Goal: Communication & Community: Answer question/provide support

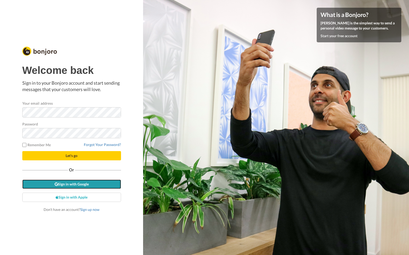
click at [104, 185] on link "Sign in with Google" at bounding box center [71, 183] width 99 height 9
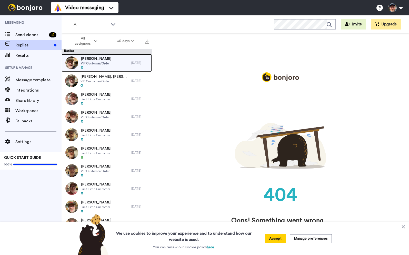
click at [109, 67] on div "[PERSON_NAME] VIP Customer/Order" at bounding box center [97, 63] width 70 height 18
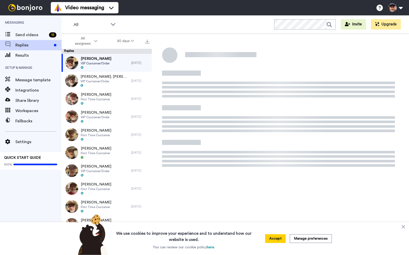
click at [276, 241] on button "Accept" at bounding box center [275, 238] width 21 height 9
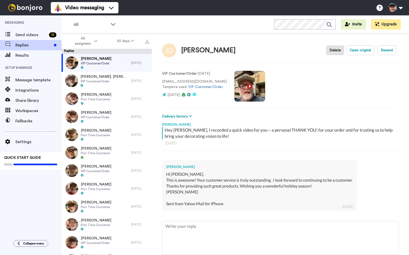
scroll to position [21, 0]
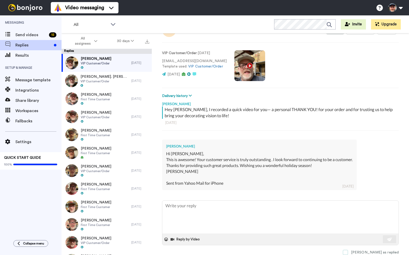
click at [348, 251] on span at bounding box center [345, 252] width 5 height 5
type textarea "x"
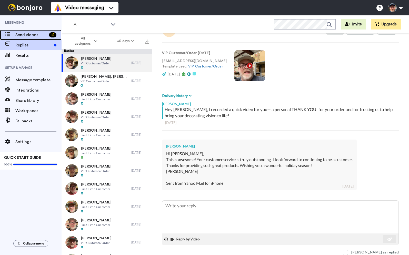
click at [22, 33] on span "Send videos" at bounding box center [31, 35] width 32 height 6
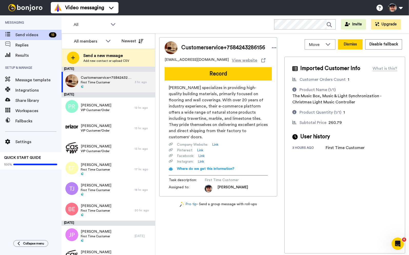
click at [353, 45] on button "Dismiss" at bounding box center [350, 44] width 25 height 10
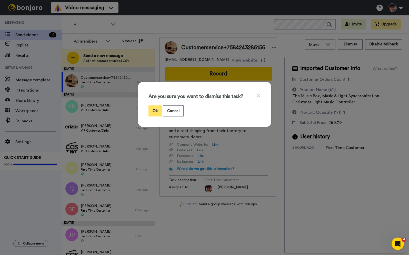
click at [156, 108] on button "Ok" at bounding box center [154, 110] width 13 height 11
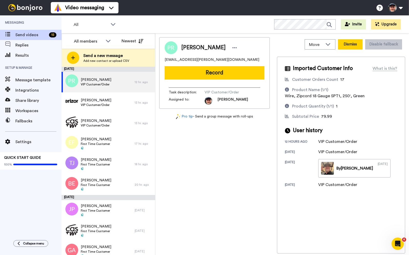
click at [353, 47] on button "Dismiss" at bounding box center [350, 44] width 25 height 10
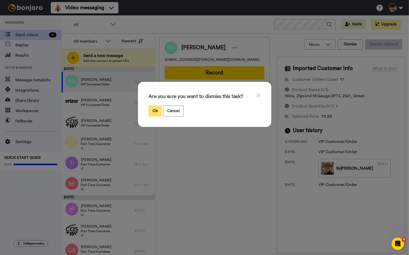
click at [155, 114] on button "Ok" at bounding box center [154, 110] width 13 height 11
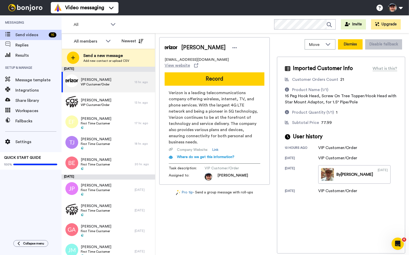
click at [354, 47] on button "Dismiss" at bounding box center [350, 44] width 25 height 10
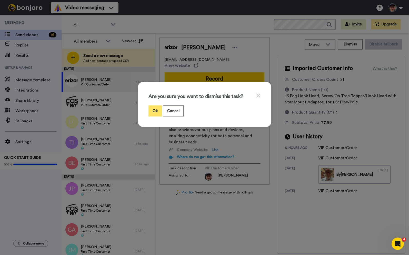
click at [157, 113] on button "Ok" at bounding box center [154, 110] width 13 height 11
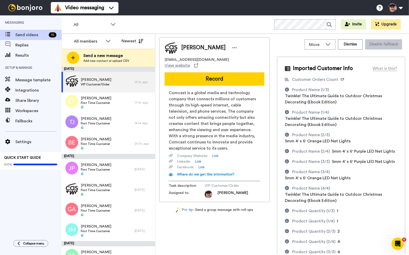
scroll to position [63, 0]
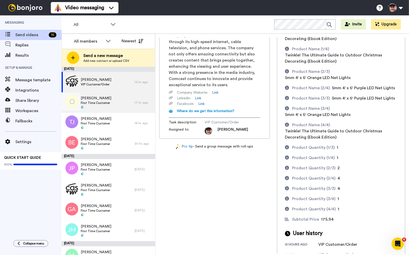
click at [107, 103] on span "First Time Customer" at bounding box center [96, 103] width 31 height 4
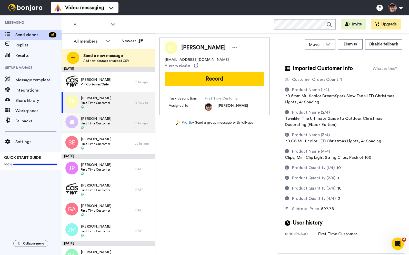
drag, startPoint x: 88, startPoint y: 123, endPoint x: 136, endPoint y: 130, distance: 48.7
click at [88, 123] on span "First Time Customer" at bounding box center [96, 123] width 31 height 4
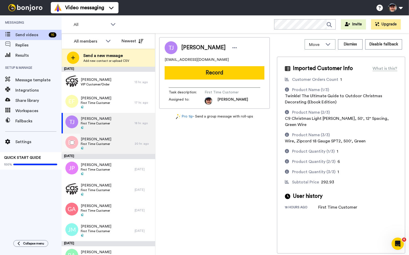
drag, startPoint x: 117, startPoint y: 141, endPoint x: 120, endPoint y: 141, distance: 3.1
click at [117, 141] on div "Blair Eslinger First Time Customer" at bounding box center [98, 143] width 73 height 21
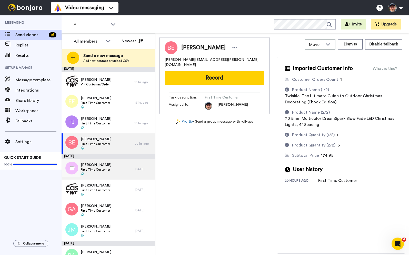
click at [118, 169] on div "Jeffrey Potter First Time Customer" at bounding box center [98, 169] width 73 height 21
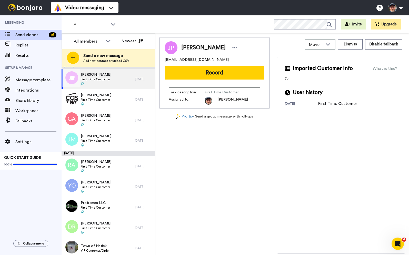
scroll to position [94, 0]
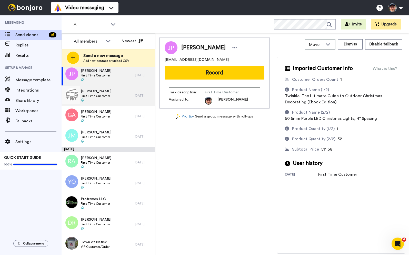
click at [100, 93] on span "Eric Brann" at bounding box center [96, 91] width 31 height 5
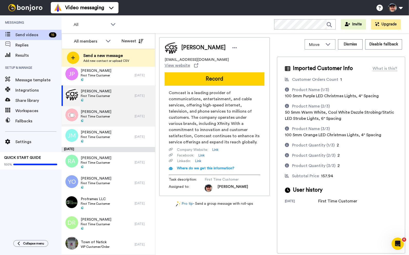
click at [102, 114] on span "First Time Customer" at bounding box center [96, 116] width 31 height 4
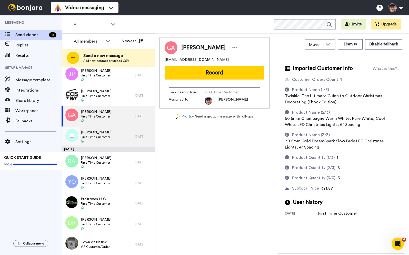
click at [110, 133] on div "James Menzies First Time Customer" at bounding box center [98, 136] width 73 height 21
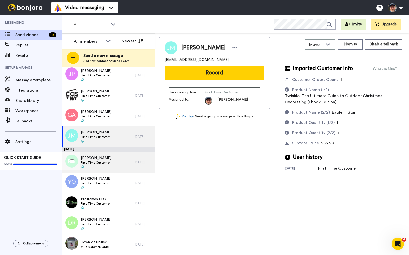
click at [114, 163] on div "Russell Anderson First Time Customer" at bounding box center [98, 162] width 73 height 21
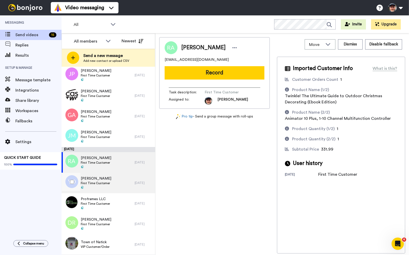
click at [113, 188] on div "Yurley Ortega First Time Customer" at bounding box center [98, 183] width 73 height 21
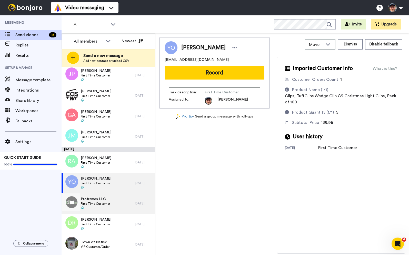
click at [115, 207] on div "Proframes LLC First Time Customer" at bounding box center [98, 203] width 73 height 21
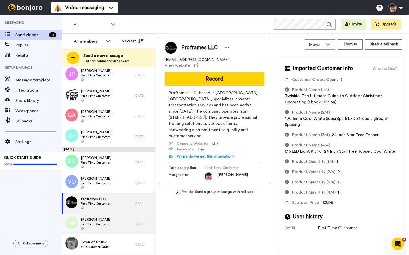
click at [111, 220] on div "Daniel Recigno First Time Customer" at bounding box center [98, 224] width 73 height 21
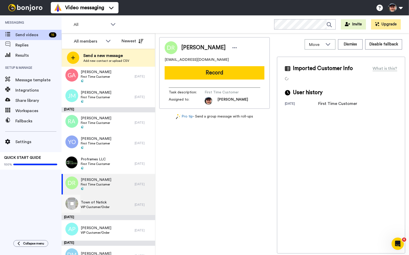
scroll to position [145, 0]
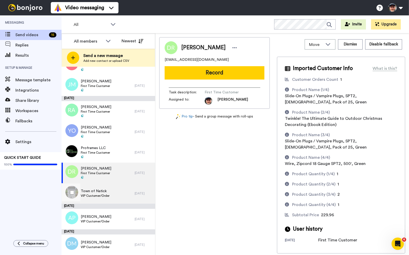
click at [109, 191] on span "Town of Natick" at bounding box center [95, 190] width 29 height 5
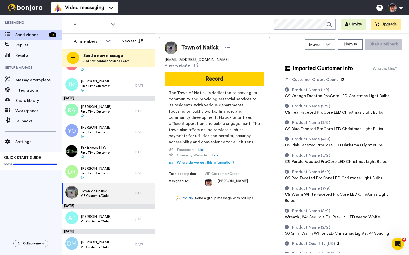
scroll to position [119, 0]
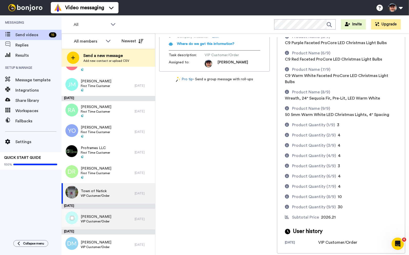
click at [102, 218] on span "Amy Pedrioli" at bounding box center [96, 216] width 31 height 5
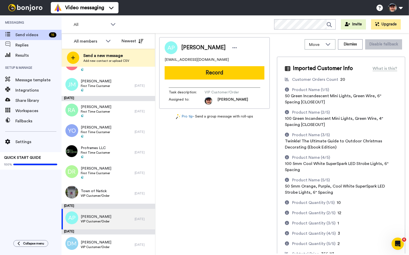
scroll to position [37, 0]
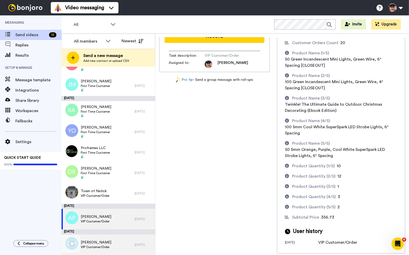
click at [107, 241] on span "Dustin Marmion" at bounding box center [96, 242] width 31 height 5
